Goal: Complete application form

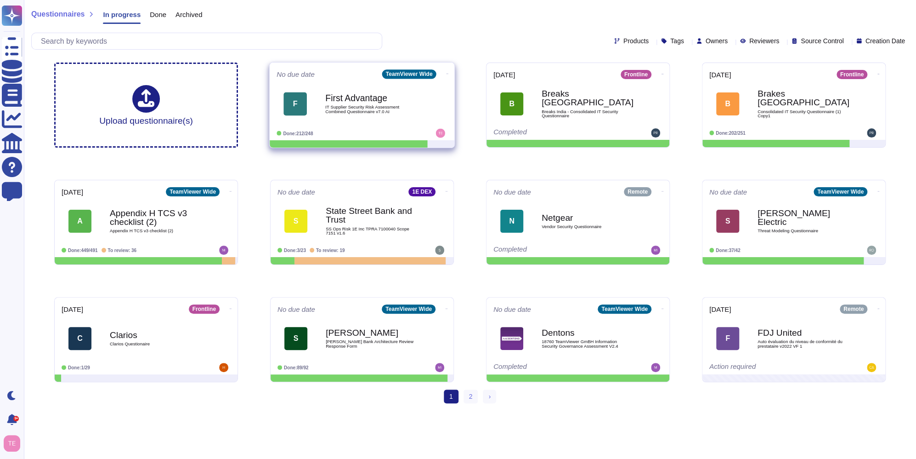
click at [402, 105] on span "IT Supplier Security Risk Assessment Combined Questionnaire v7.0 AI" at bounding box center [371, 109] width 93 height 9
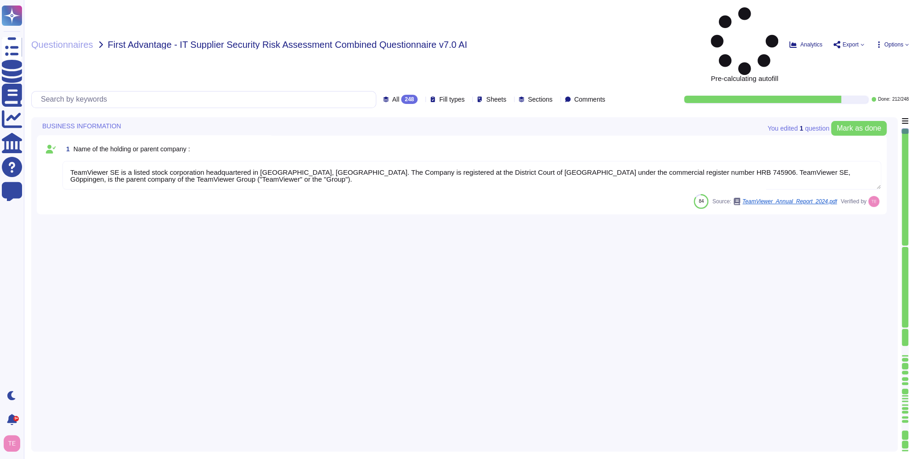
type textarea "TeamViewer SE is a listed stock corporation headquartered in [GEOGRAPHIC_DATA],…"
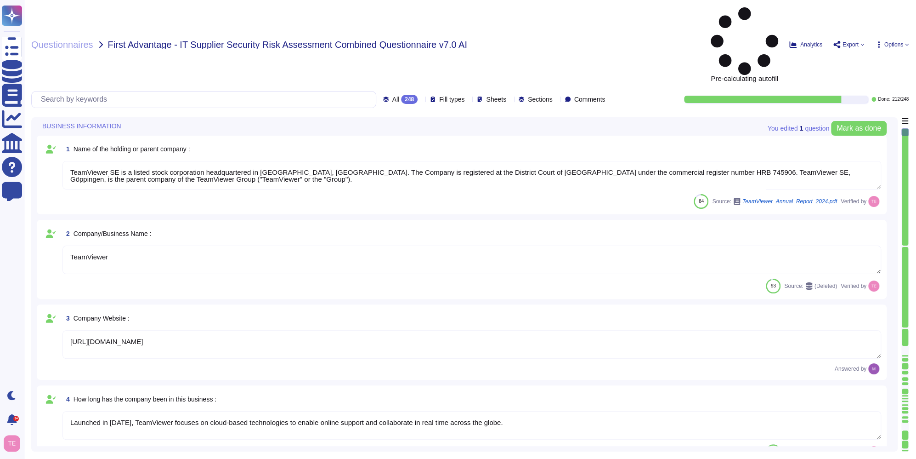
type textarea "TeamViewer"
type textarea "[URL][DOMAIN_NAME]"
type textarea "Launched in [DATE], TeamViewer focuses on cloud-based technologies to enable on…"
type textarea "TeamViewer US. Inc. * [STREET_ADDRESS]"
type textarea "The location of a disaster recovery site and the method for obtaining backup me…"
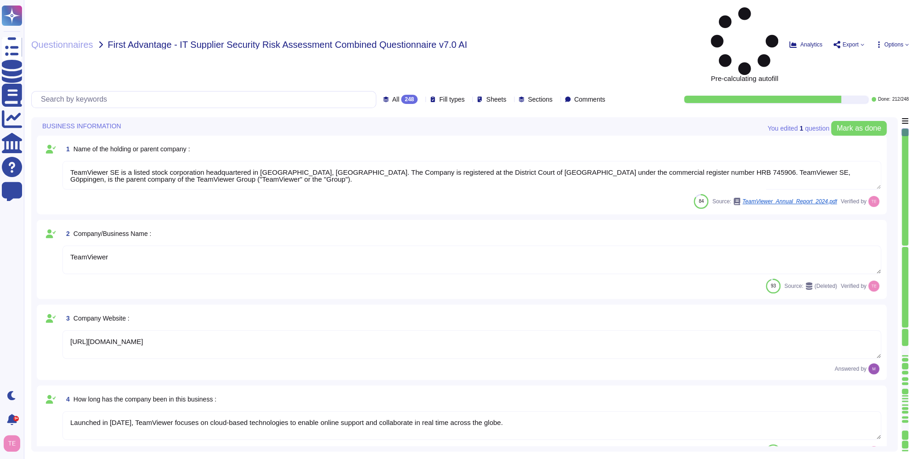
type textarea "TeamViewer is Publicly Held Further information: [URL][DOMAIN_NAME]"
click at [394, 95] on div "All 248" at bounding box center [402, 99] width 39 height 9
click at [390, 79] on div "To do 36" at bounding box center [403, 81] width 74 height 10
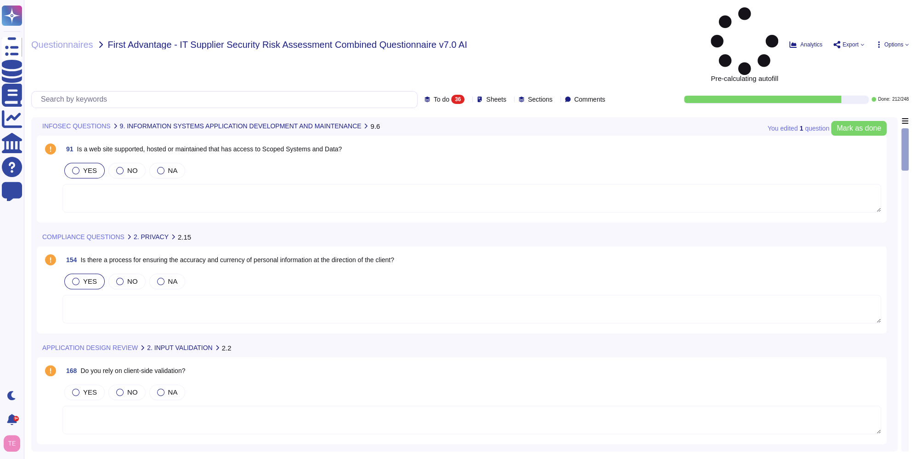
click at [76, 278] on div at bounding box center [75, 281] width 7 height 7
